Goal: Transaction & Acquisition: Book appointment/travel/reservation

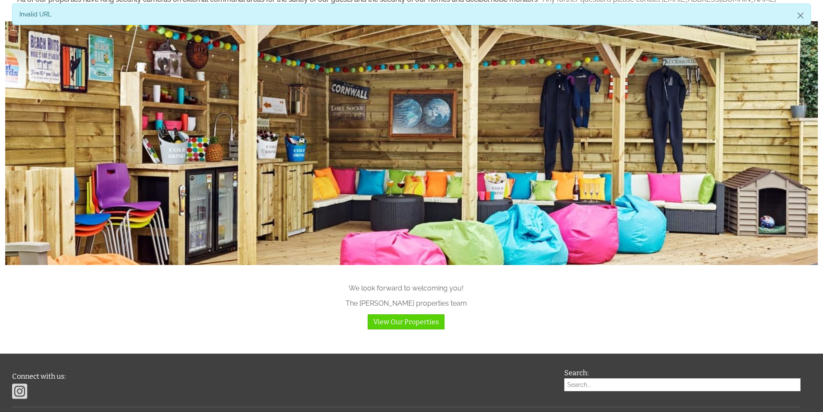
scroll to position [1037, 0]
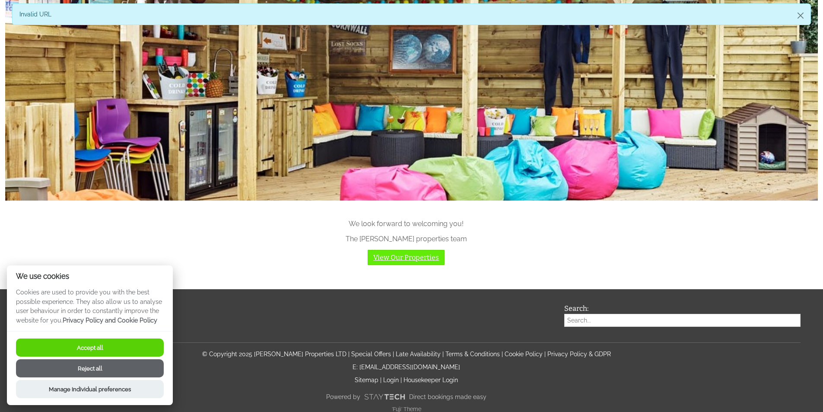
click at [382, 262] on link "View Our Properties" at bounding box center [406, 257] width 77 height 15
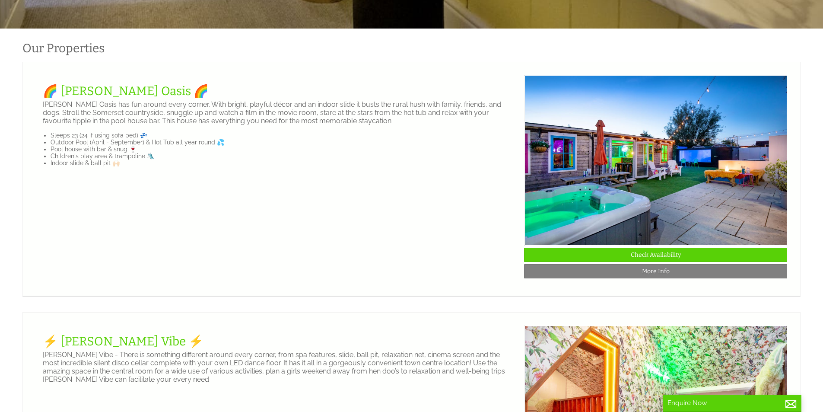
scroll to position [151, 0]
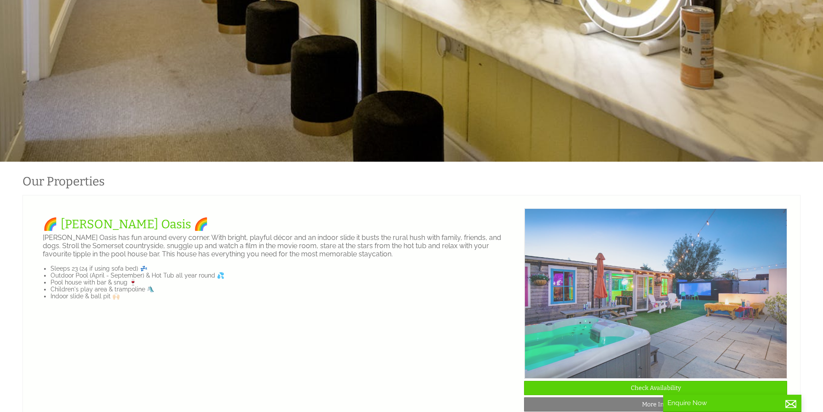
click at [605, 354] on img at bounding box center [656, 293] width 263 height 170
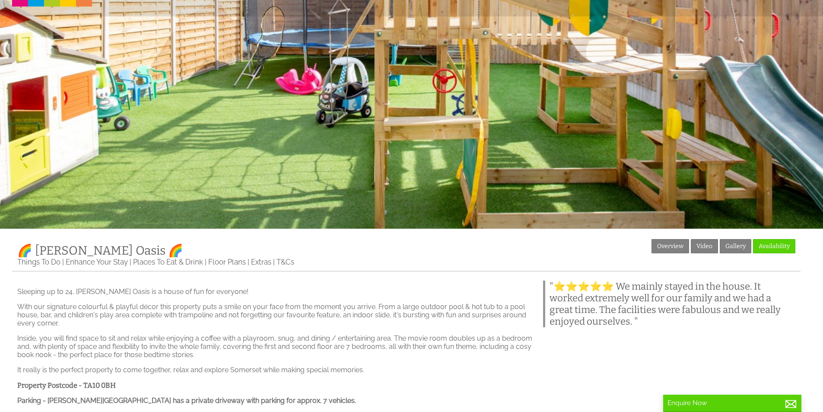
scroll to position [130, 0]
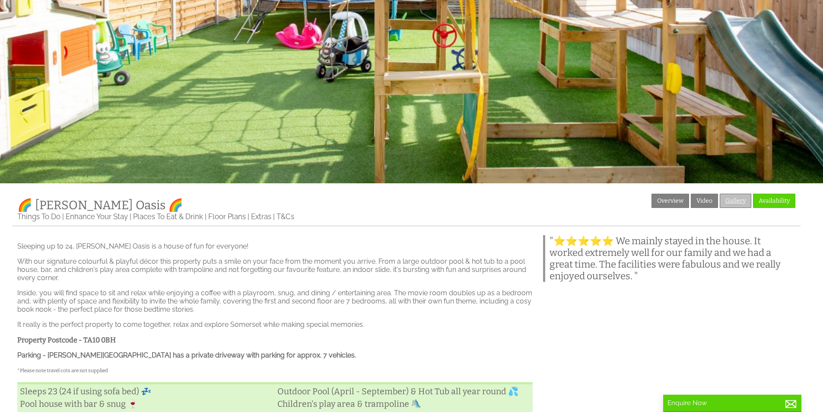
click at [736, 201] on link "Gallery" at bounding box center [736, 201] width 32 height 14
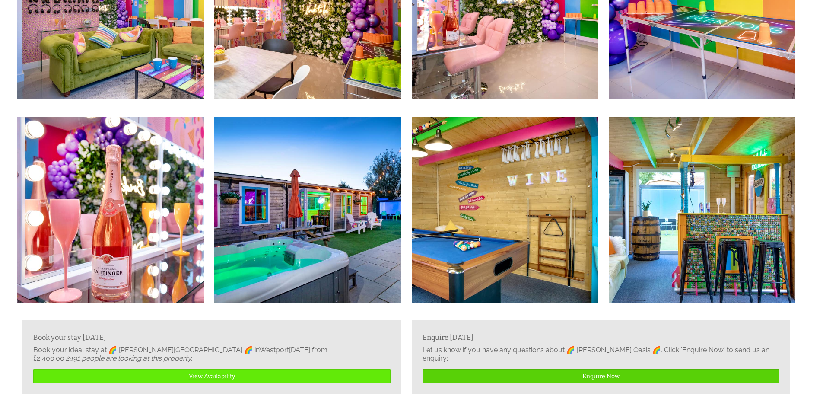
scroll to position [1605, 0]
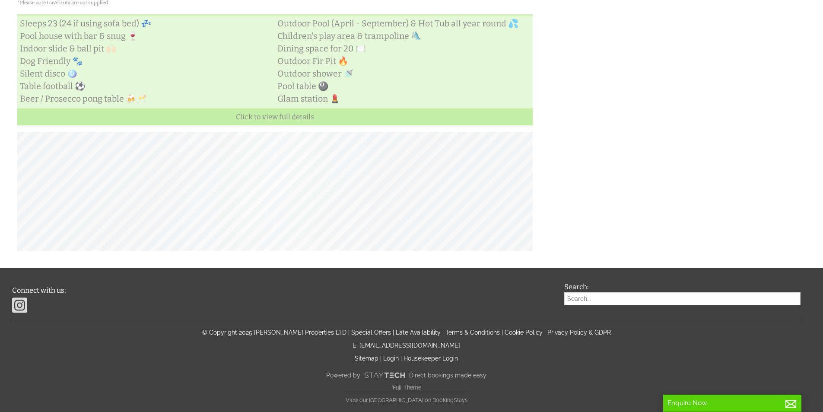
scroll to position [130, 0]
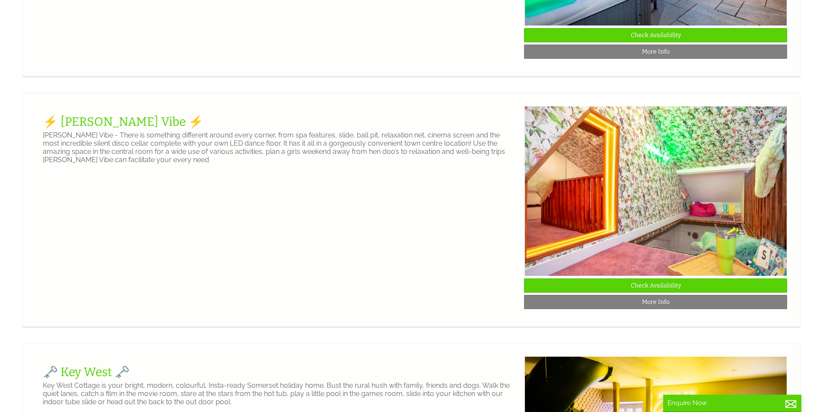
scroll to position [583, 0]
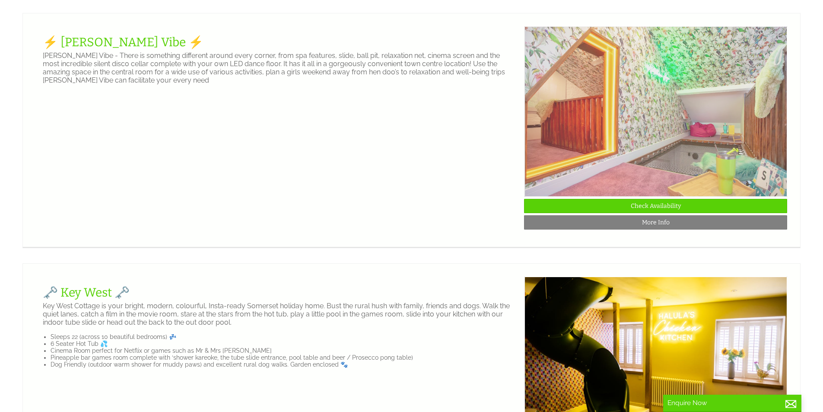
click at [642, 154] on img at bounding box center [656, 111] width 263 height 170
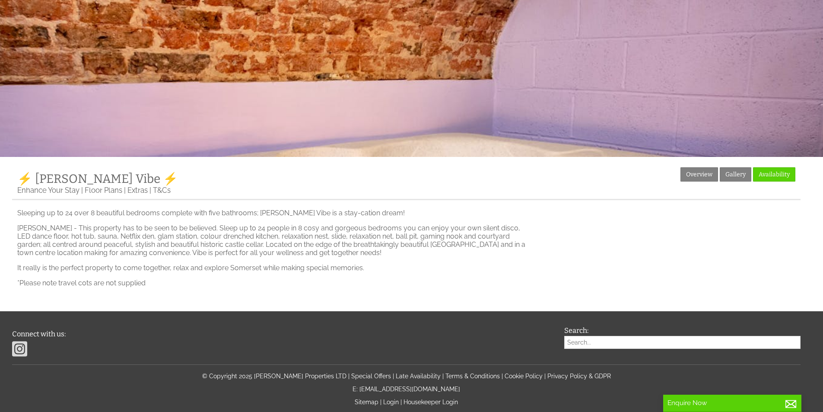
scroll to position [201, 0]
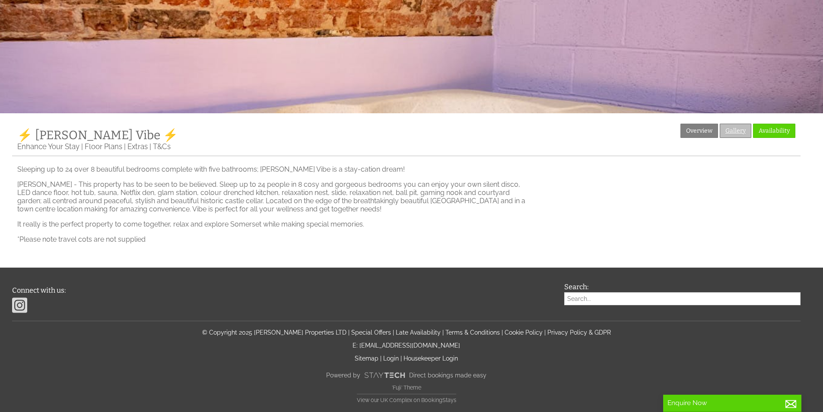
click at [734, 129] on link "Gallery" at bounding box center [736, 131] width 32 height 14
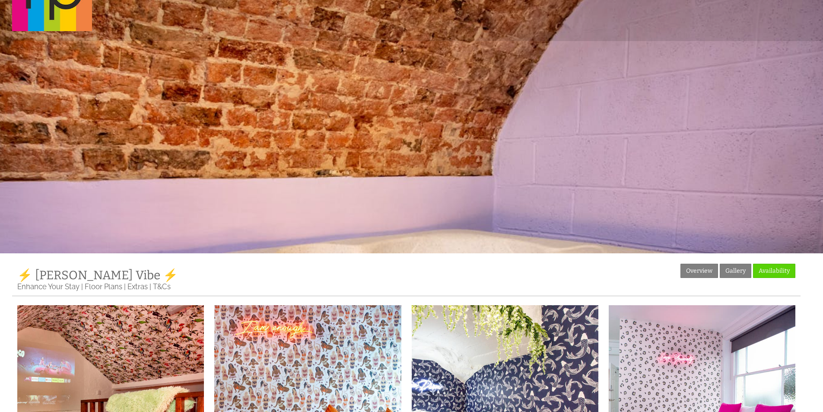
scroll to position [130, 0]
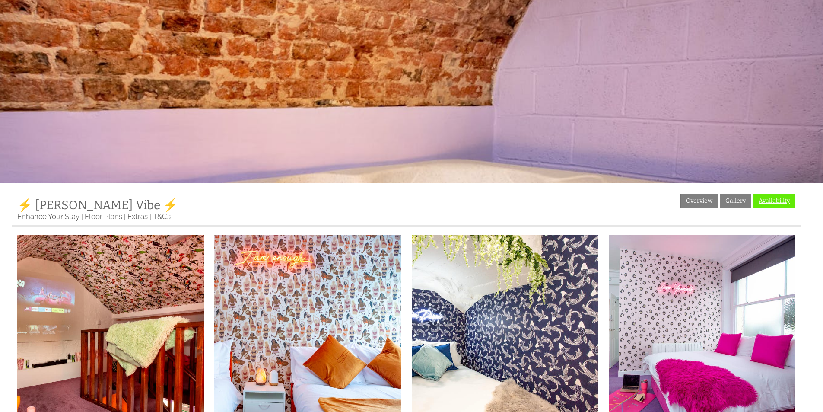
click at [780, 204] on link "Availability" at bounding box center [774, 201] width 42 height 14
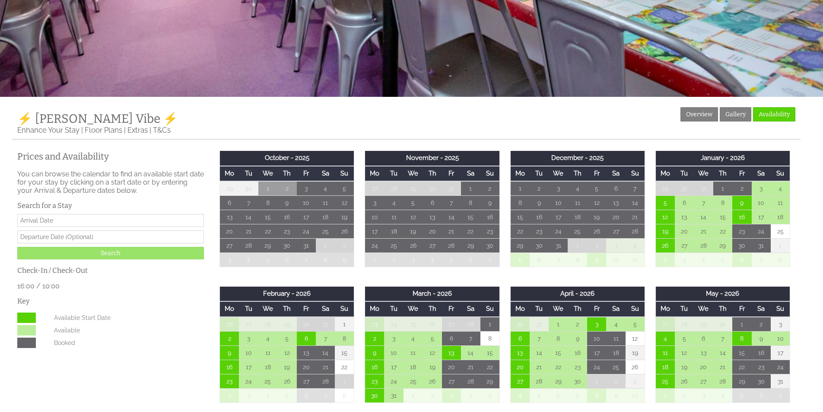
scroll to position [432, 0]
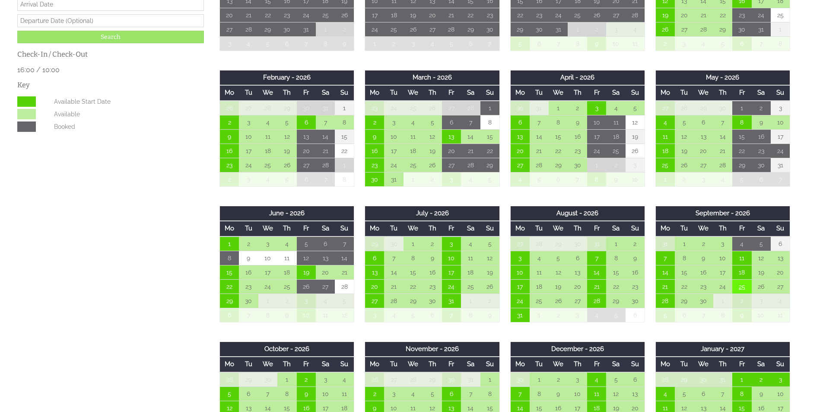
click at [746, 291] on td "25" at bounding box center [741, 286] width 19 height 14
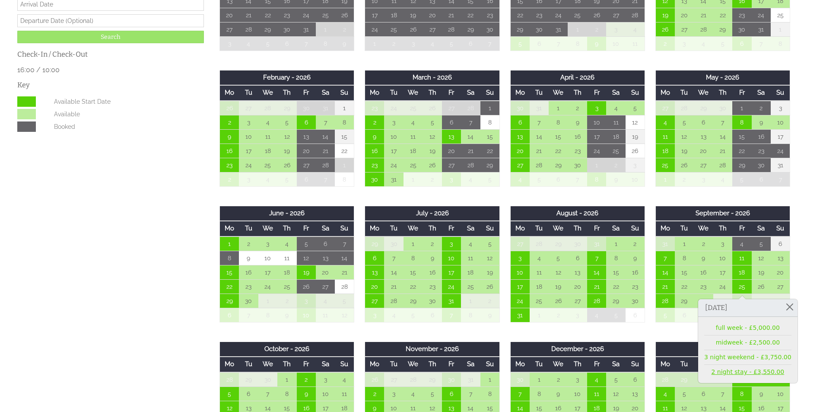
click at [728, 371] on link "2 night stay - £3,550.00" at bounding box center [747, 371] width 87 height 9
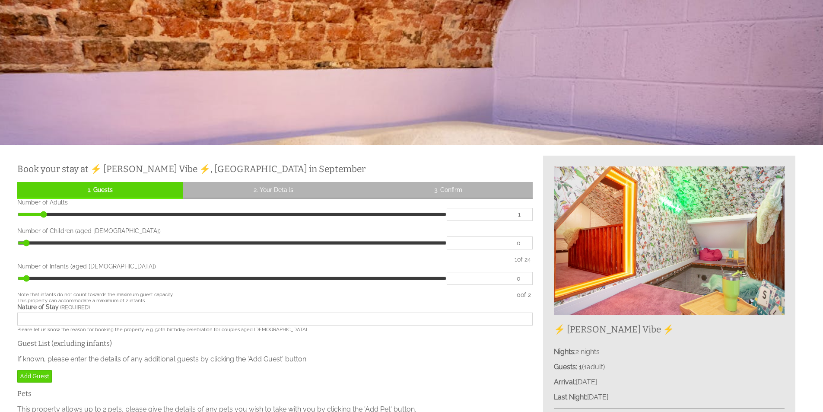
scroll to position [225, 0]
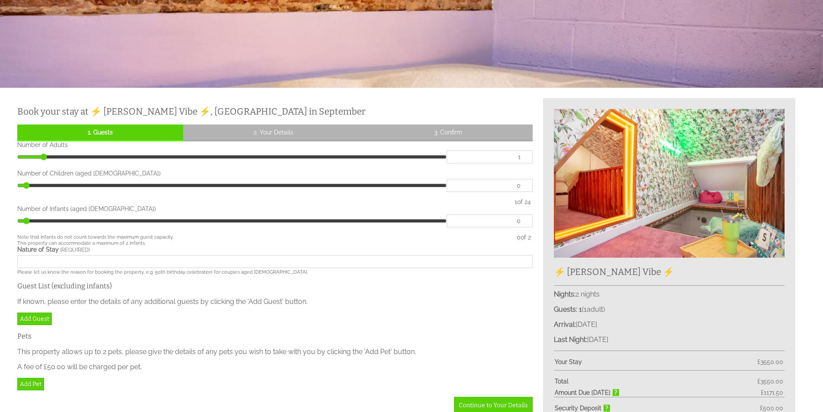
click at [641, 215] on img at bounding box center [669, 183] width 231 height 148
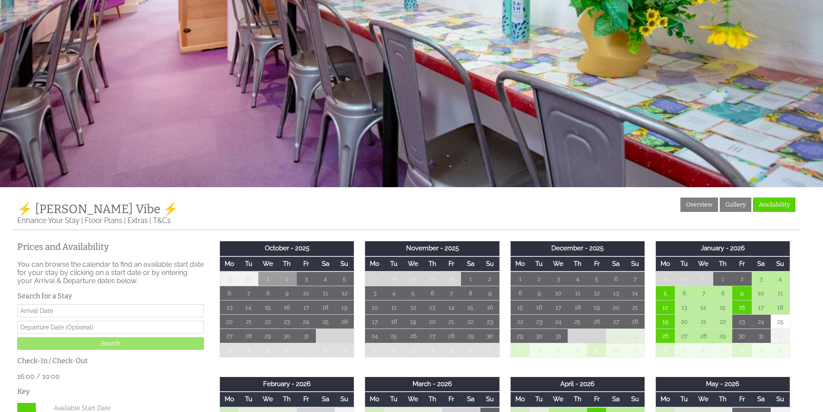
scroll to position [43, 0]
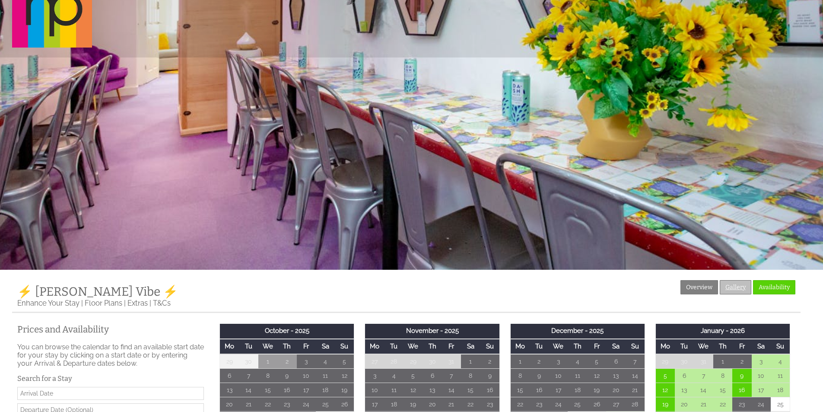
click at [734, 284] on link "Gallery" at bounding box center [736, 287] width 32 height 14
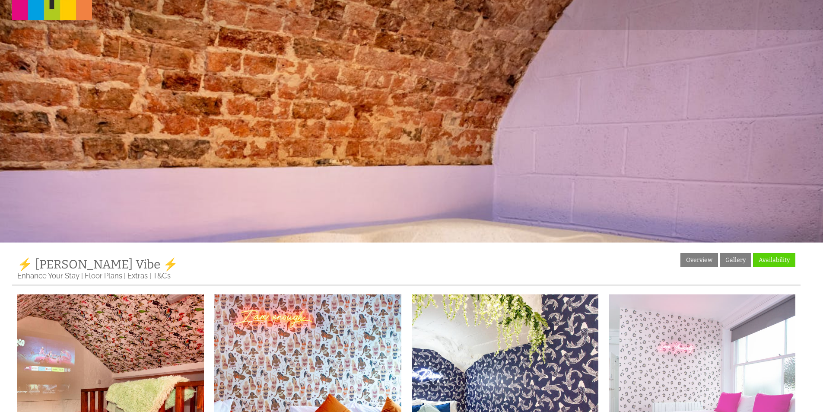
scroll to position [130, 0]
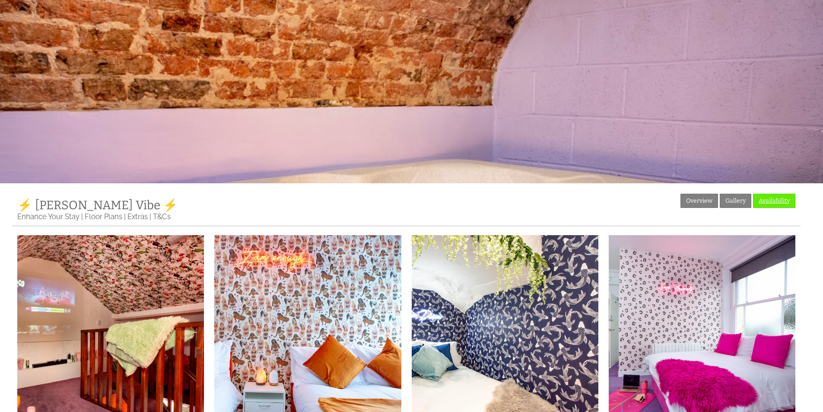
click at [774, 201] on link "Availability" at bounding box center [774, 201] width 42 height 14
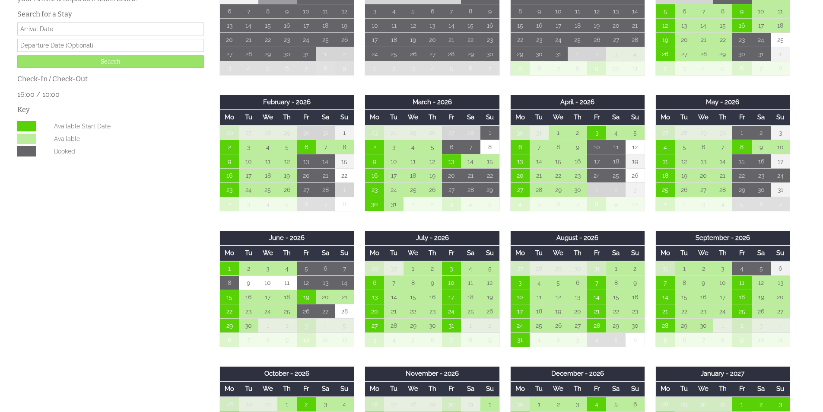
scroll to position [475, 0]
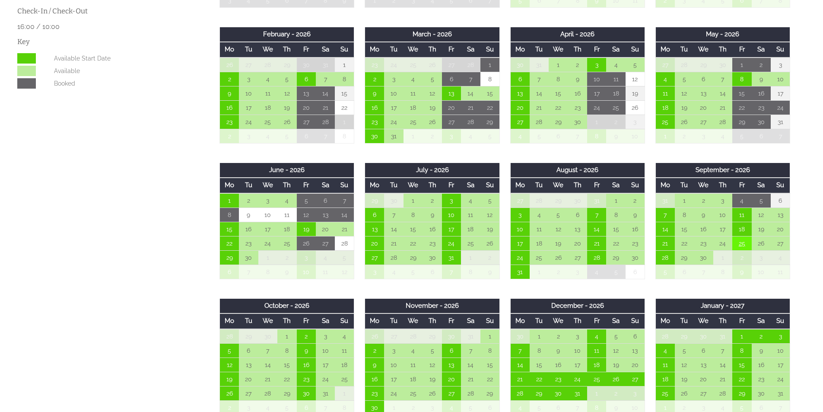
click at [742, 246] on td "25" at bounding box center [741, 243] width 19 height 14
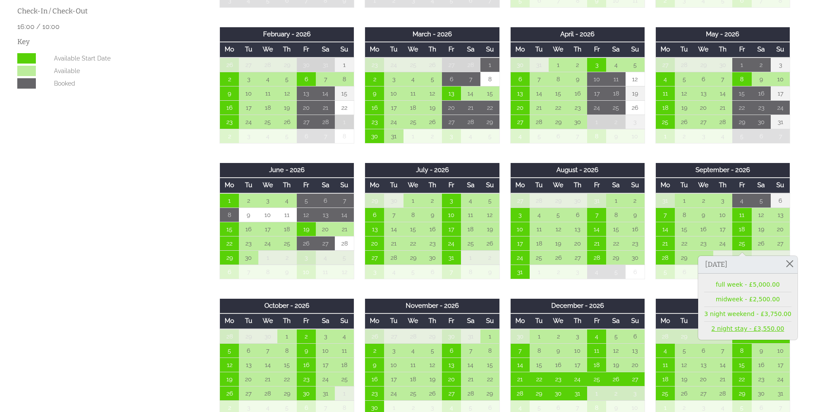
click at [724, 331] on link "2 night stay - £3,550.00" at bounding box center [747, 328] width 87 height 9
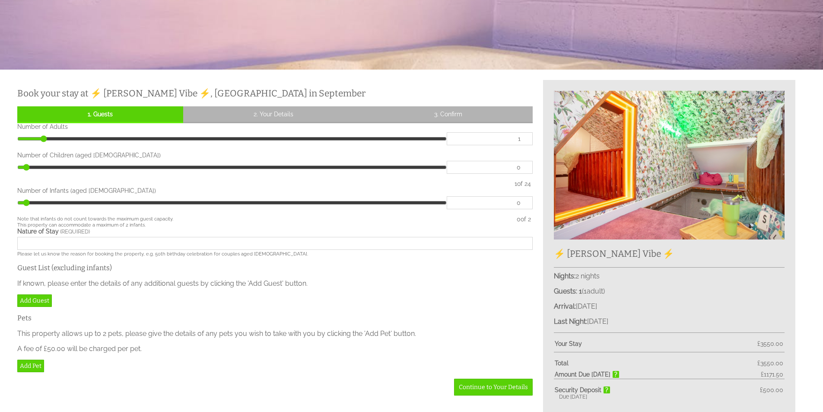
scroll to position [150, 0]
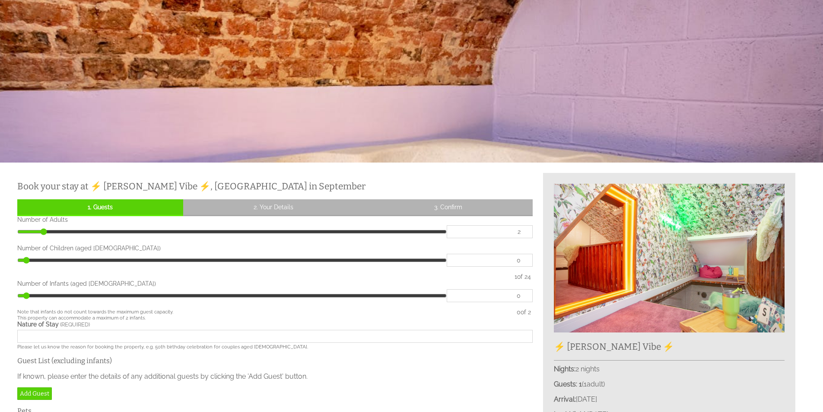
type input "2"
click at [524, 232] on input "2" at bounding box center [490, 231] width 86 height 13
type input "2"
type input "3"
click at [524, 232] on input "3" at bounding box center [490, 231] width 86 height 13
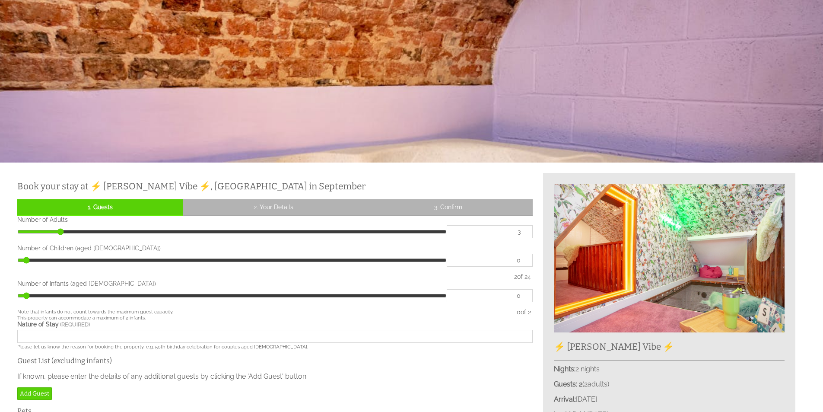
type input "3"
type input "4"
click at [524, 232] on input "4" at bounding box center [490, 231] width 86 height 13
type input "4"
type input "5"
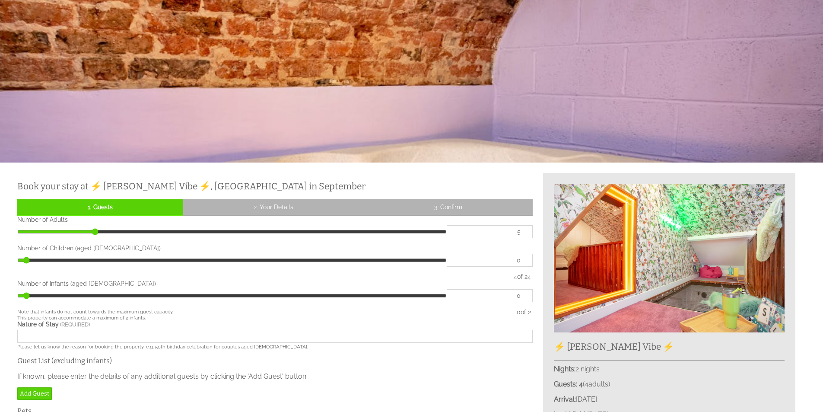
click at [524, 232] on input "5" at bounding box center [490, 231] width 86 height 13
type input "5"
type input "6"
click at [524, 232] on input "6" at bounding box center [490, 231] width 86 height 13
type input "6"
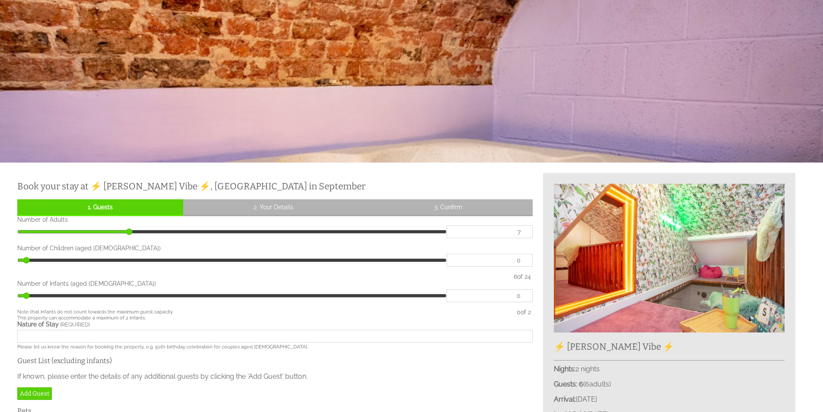
type input "7"
click at [524, 232] on input "7" at bounding box center [490, 231] width 86 height 13
type input "7"
type input "8"
click at [524, 232] on input "8" at bounding box center [490, 231] width 86 height 13
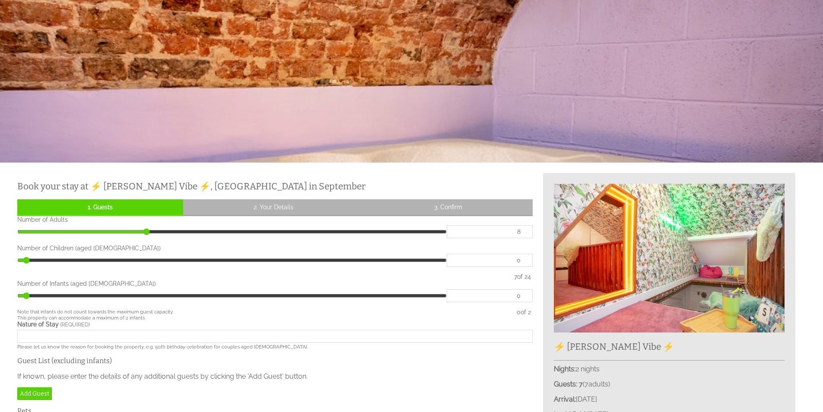
type input "8"
type input "9"
click at [524, 232] on input "9" at bounding box center [490, 231] width 86 height 13
type input "9"
type input "10"
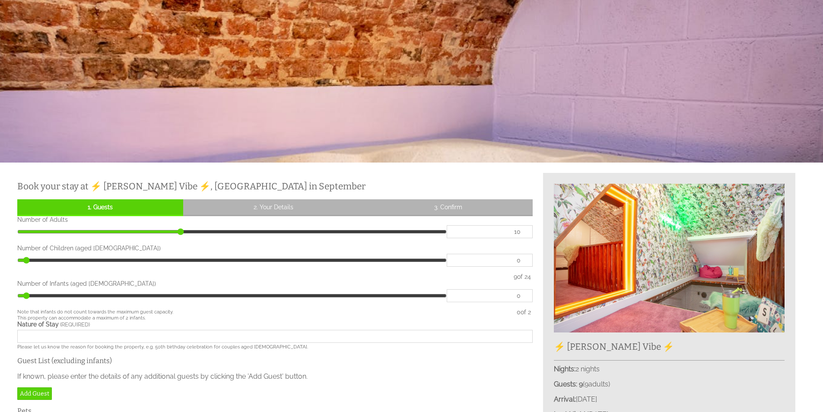
click at [524, 232] on input "10" at bounding box center [490, 231] width 86 height 13
type input "10"
type input "11"
click at [524, 232] on input "11" at bounding box center [490, 231] width 86 height 13
type input "11"
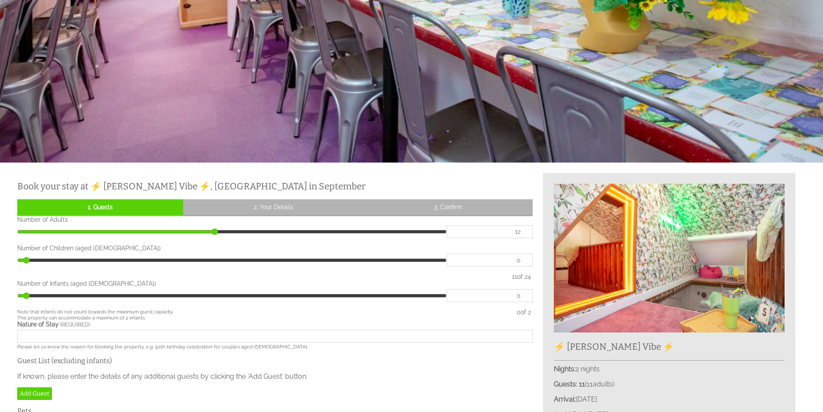
type input "12"
click at [524, 232] on input "12" at bounding box center [490, 231] width 86 height 13
type input "12"
type input "13"
click at [524, 232] on input "13" at bounding box center [490, 231] width 86 height 13
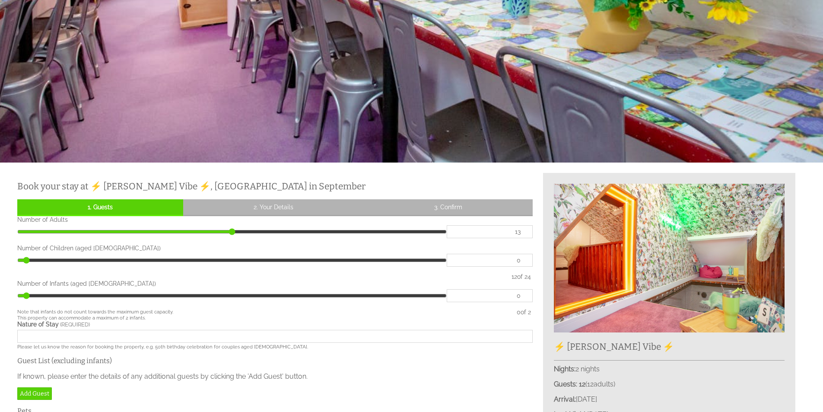
type input "13"
type input "14"
click at [524, 232] on input "14" at bounding box center [490, 231] width 86 height 13
type input "14"
type input "15"
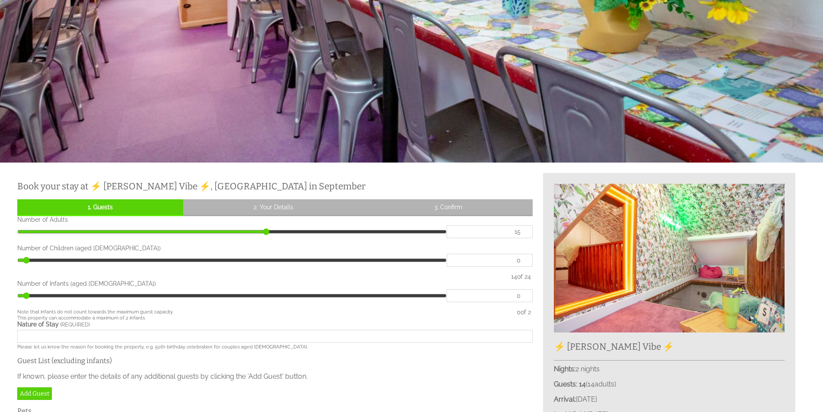
click at [524, 232] on input "15" at bounding box center [490, 231] width 86 height 13
type input "15"
type input "16"
click at [524, 232] on input "16" at bounding box center [490, 231] width 86 height 13
type input "16"
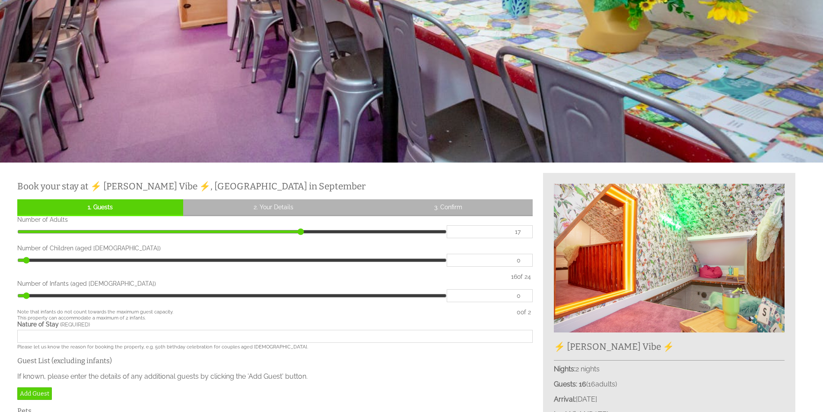
type input "17"
click at [524, 232] on input "17" at bounding box center [490, 231] width 86 height 13
type input "17"
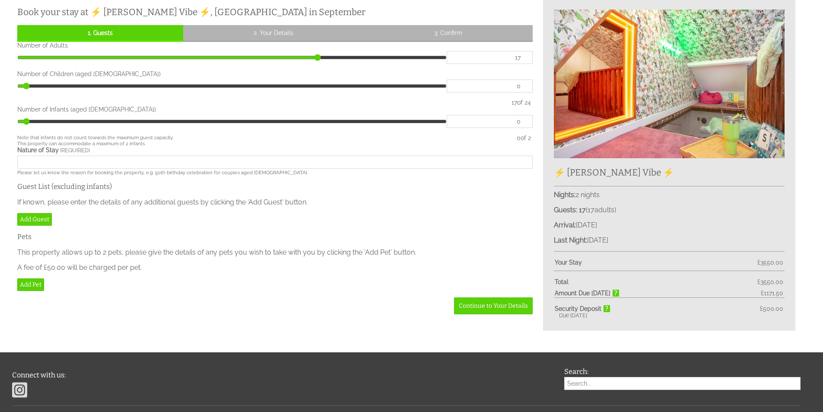
scroll to position [398, 0]
